Goal: Find contact information: Find contact information

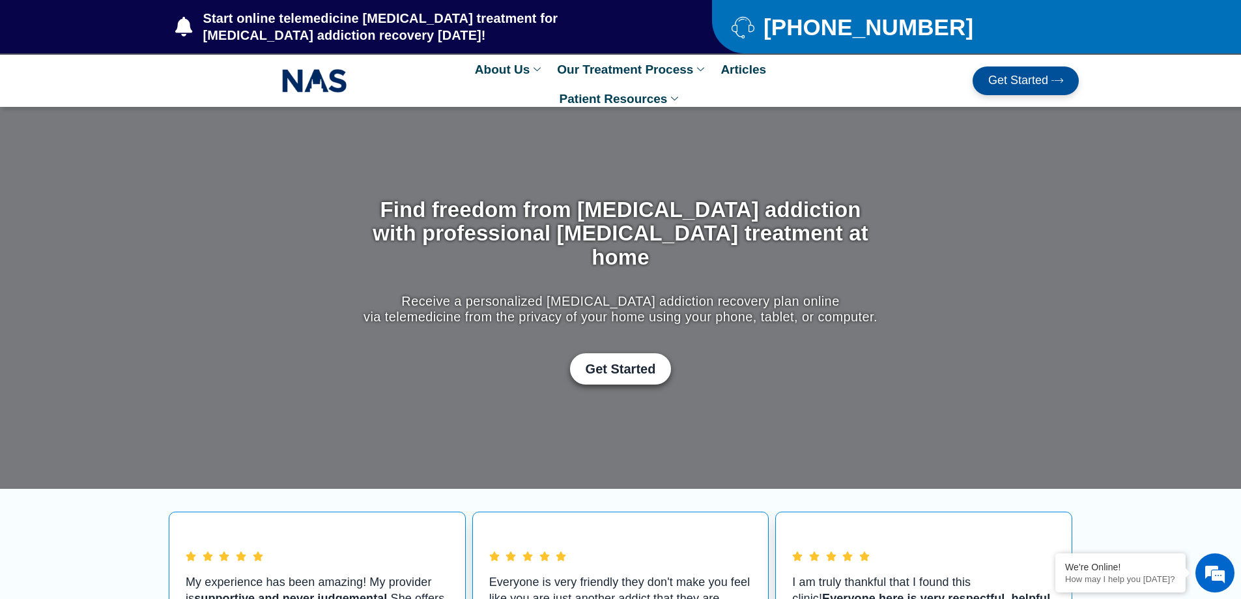
click at [1015, 78] on span "Get Started" at bounding box center [1018, 80] width 60 height 13
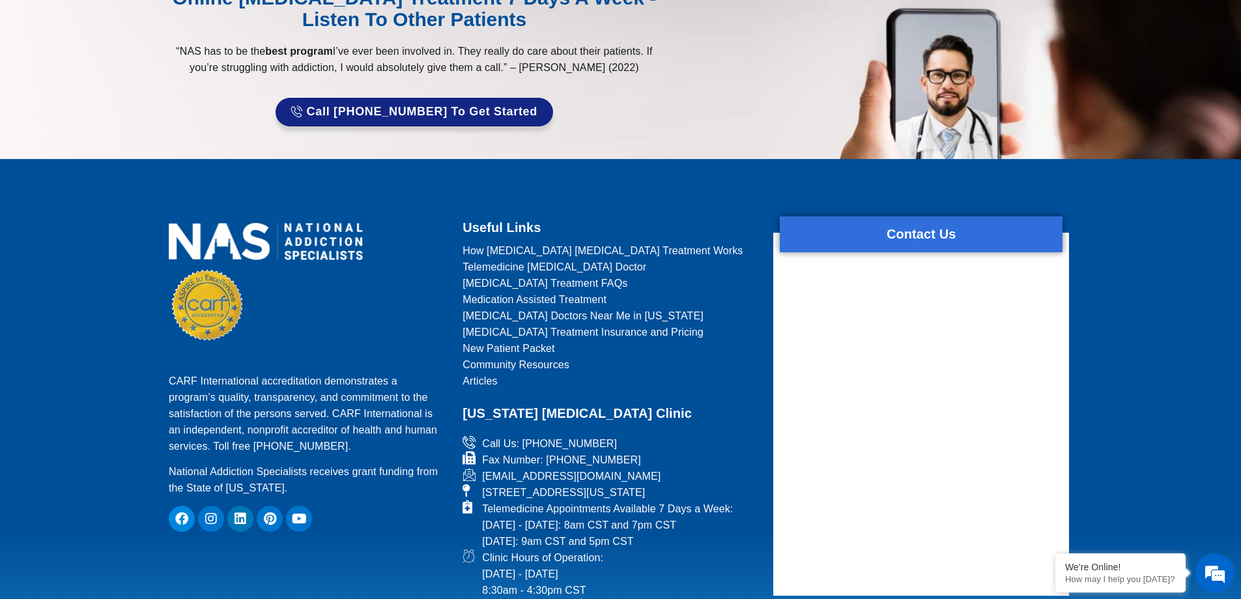
drag, startPoint x: 672, startPoint y: 472, endPoint x: 480, endPoint y: 473, distance: 191.6
click at [480, 473] on li "[EMAIL_ADDRESS][DOMAIN_NAME]" at bounding box center [610, 476] width 295 height 16
copy span "[EMAIL_ADDRESS][DOMAIN_NAME]"
